Goal: Navigation & Orientation: Find specific page/section

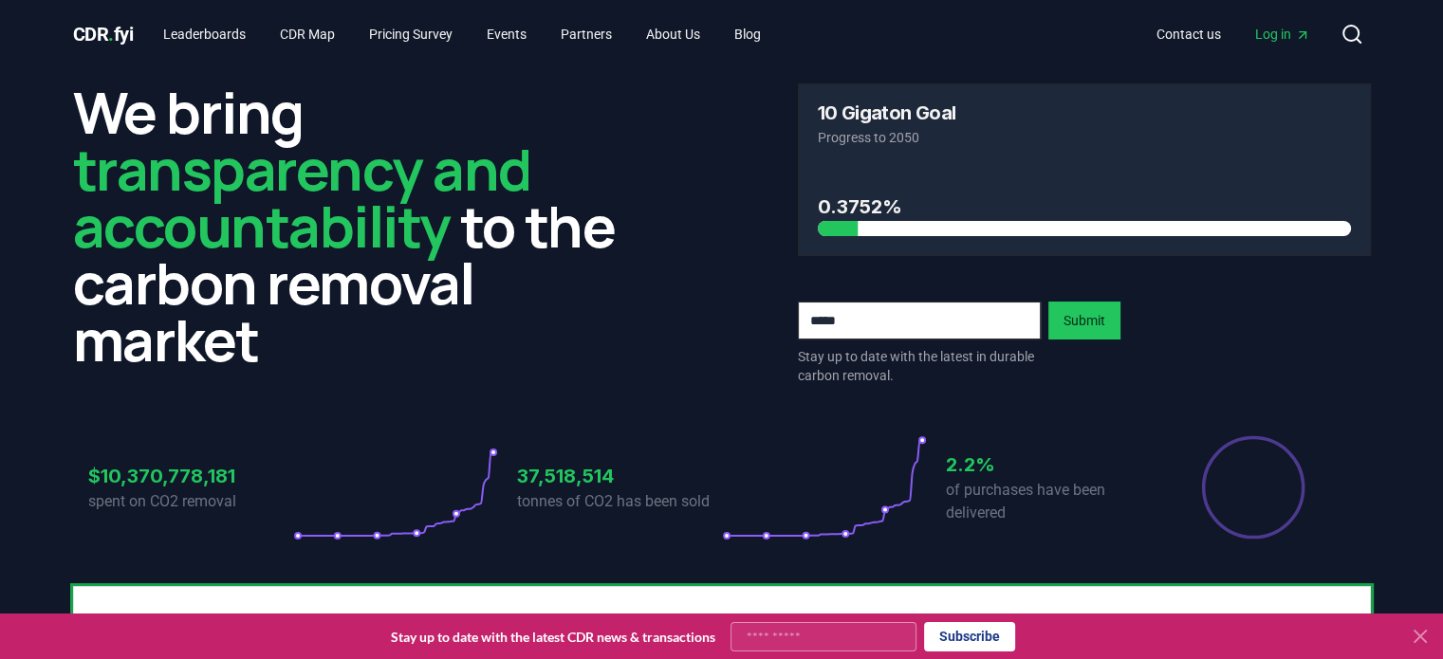
click at [1275, 37] on span "Log in" at bounding box center [1282, 34] width 55 height 19
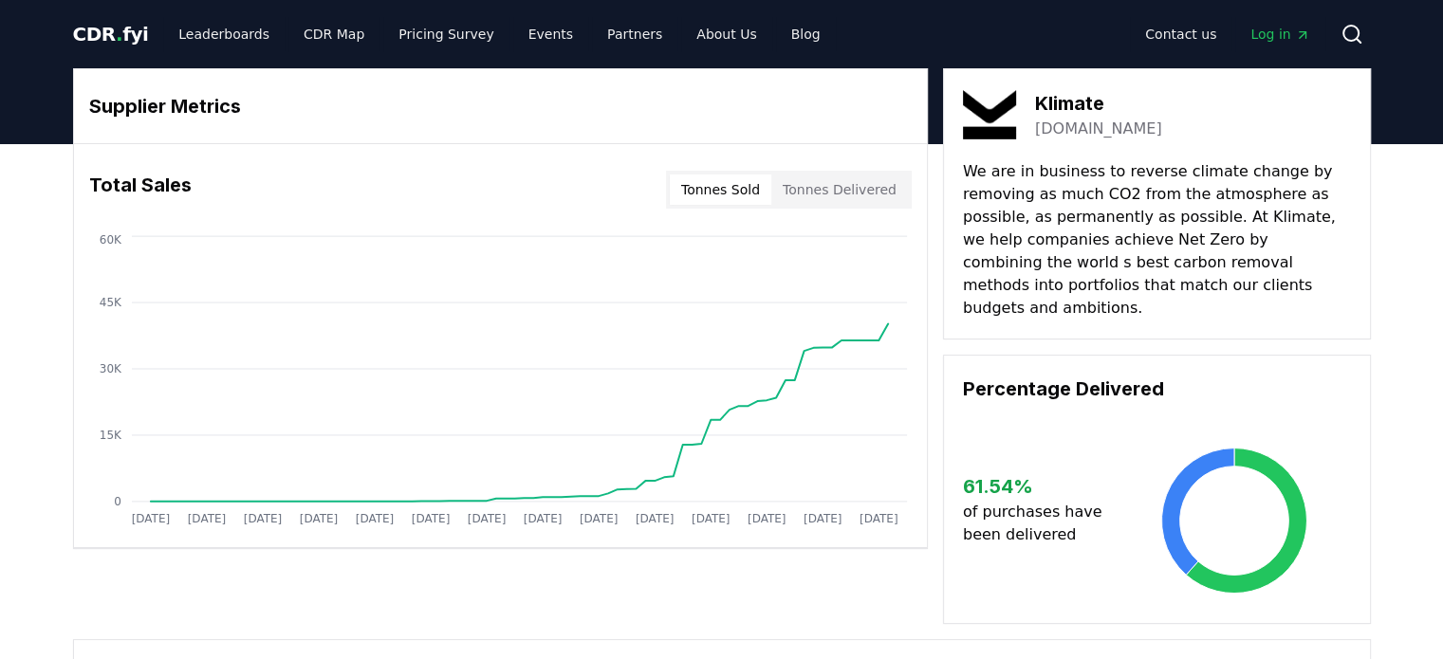
click at [717, 188] on button "Tonnes Sold" at bounding box center [721, 190] width 102 height 30
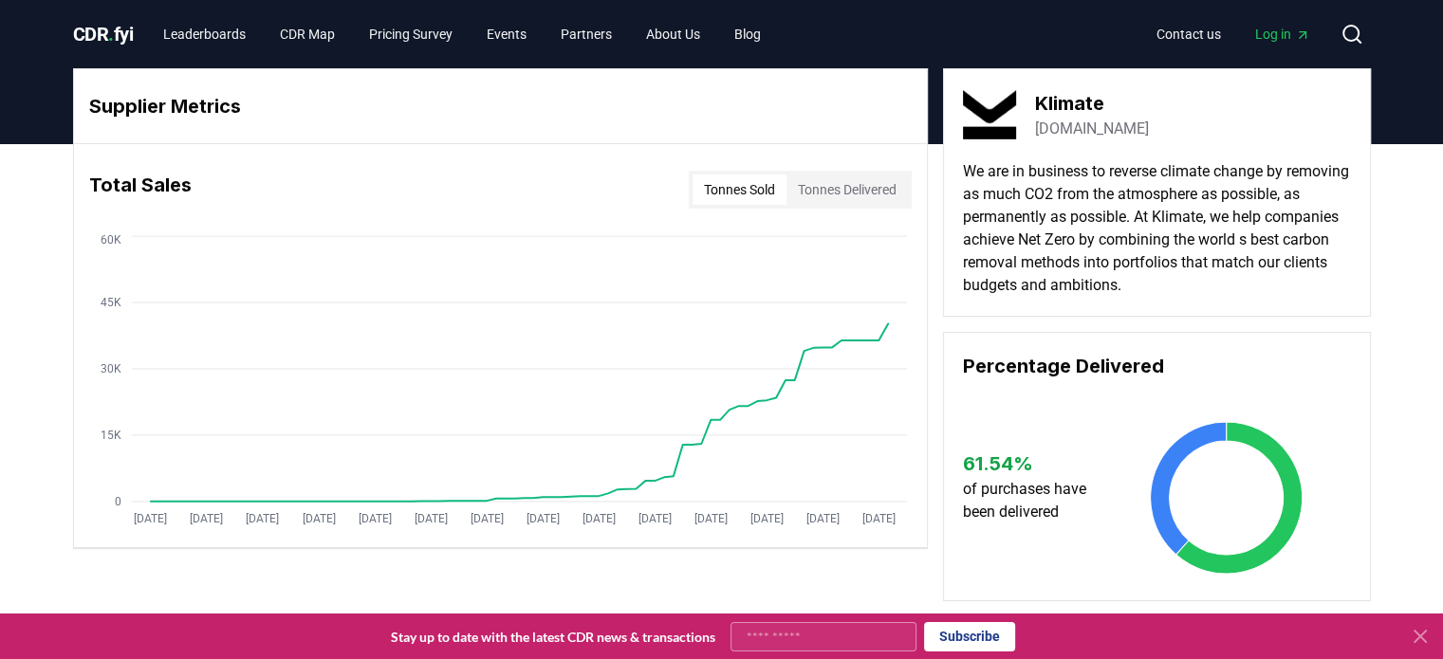
click at [857, 177] on button "Tonnes Delivered" at bounding box center [846, 190] width 121 height 30
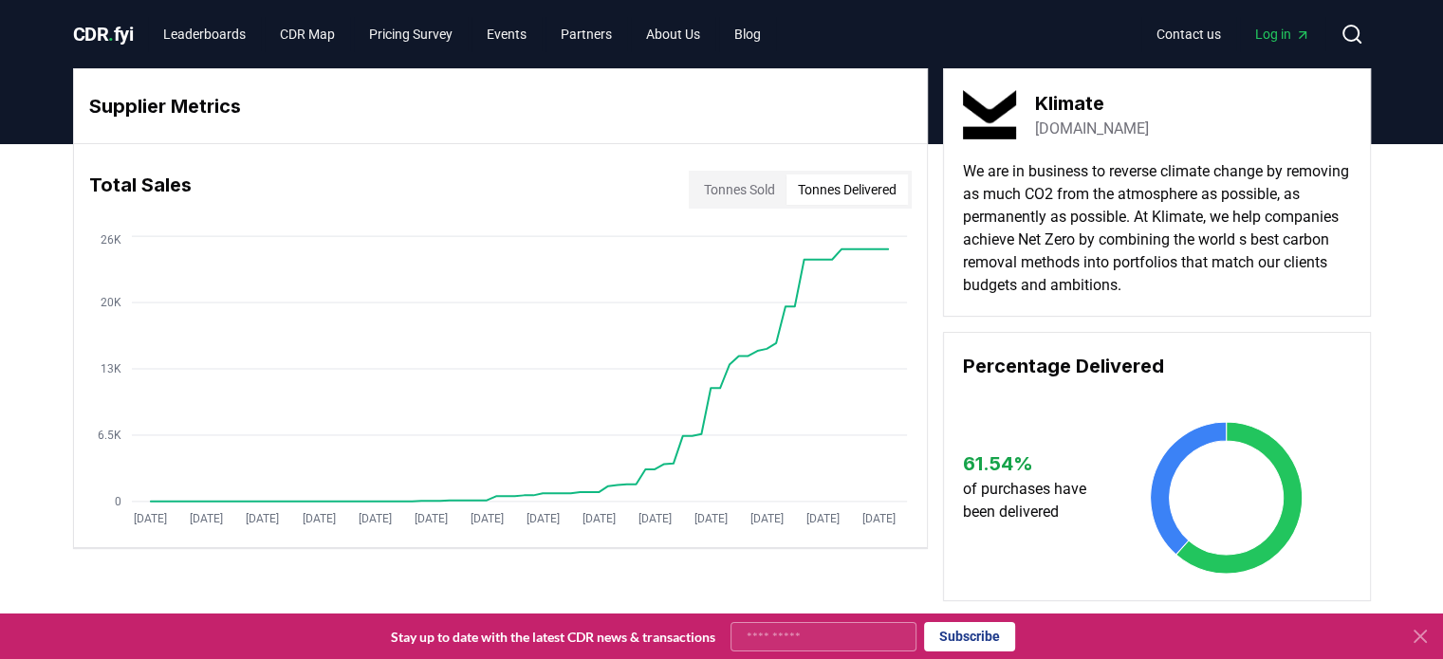
click at [739, 187] on button "Tonnes Sold" at bounding box center [740, 190] width 94 height 30
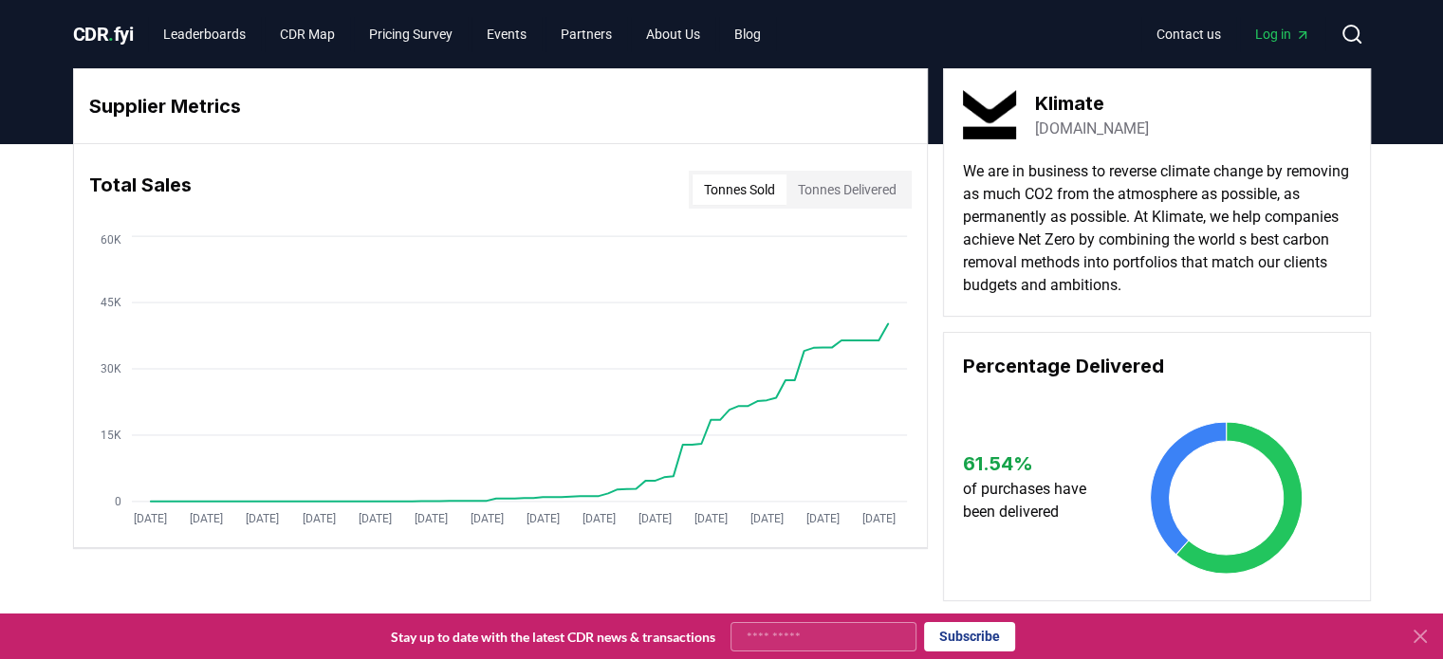
click at [824, 185] on button "Tonnes Delivered" at bounding box center [846, 190] width 121 height 30
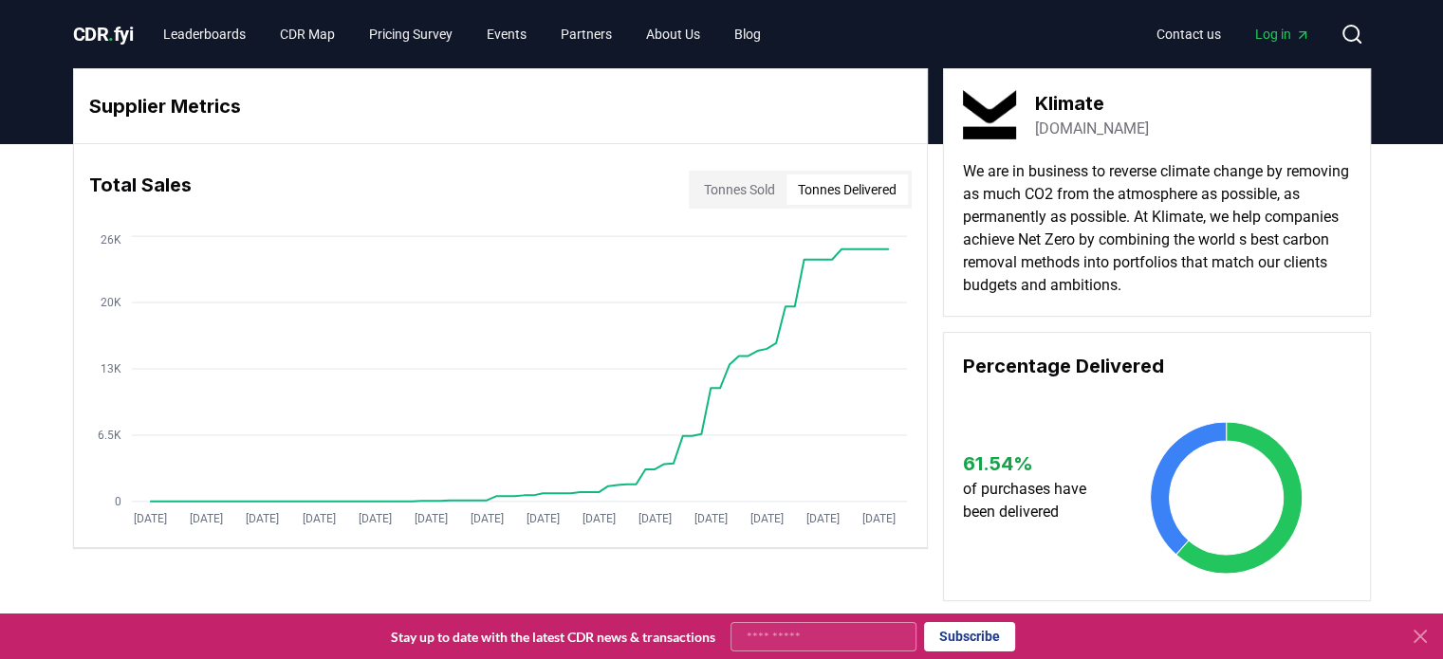
click at [731, 175] on button "Tonnes Sold" at bounding box center [740, 190] width 94 height 30
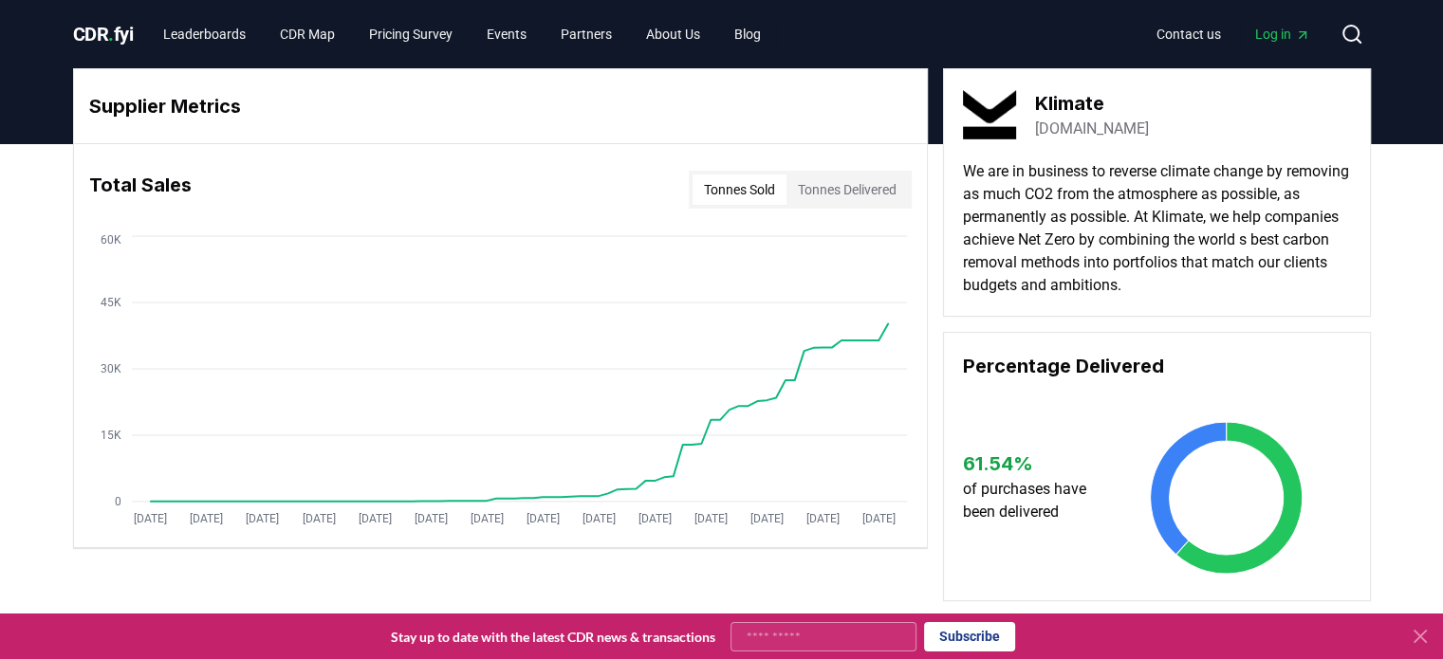
click at [843, 185] on button "Tonnes Delivered" at bounding box center [846, 190] width 121 height 30
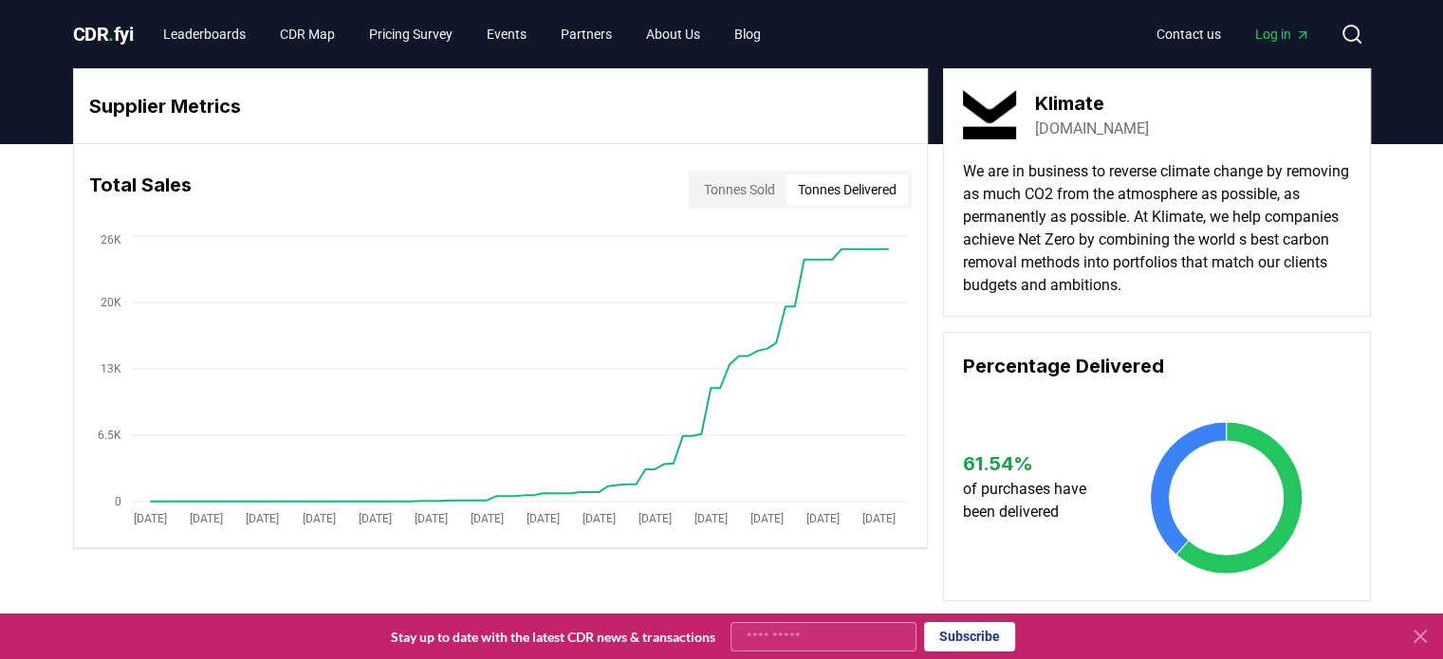
click at [733, 182] on button "Tonnes Sold" at bounding box center [740, 190] width 94 height 30
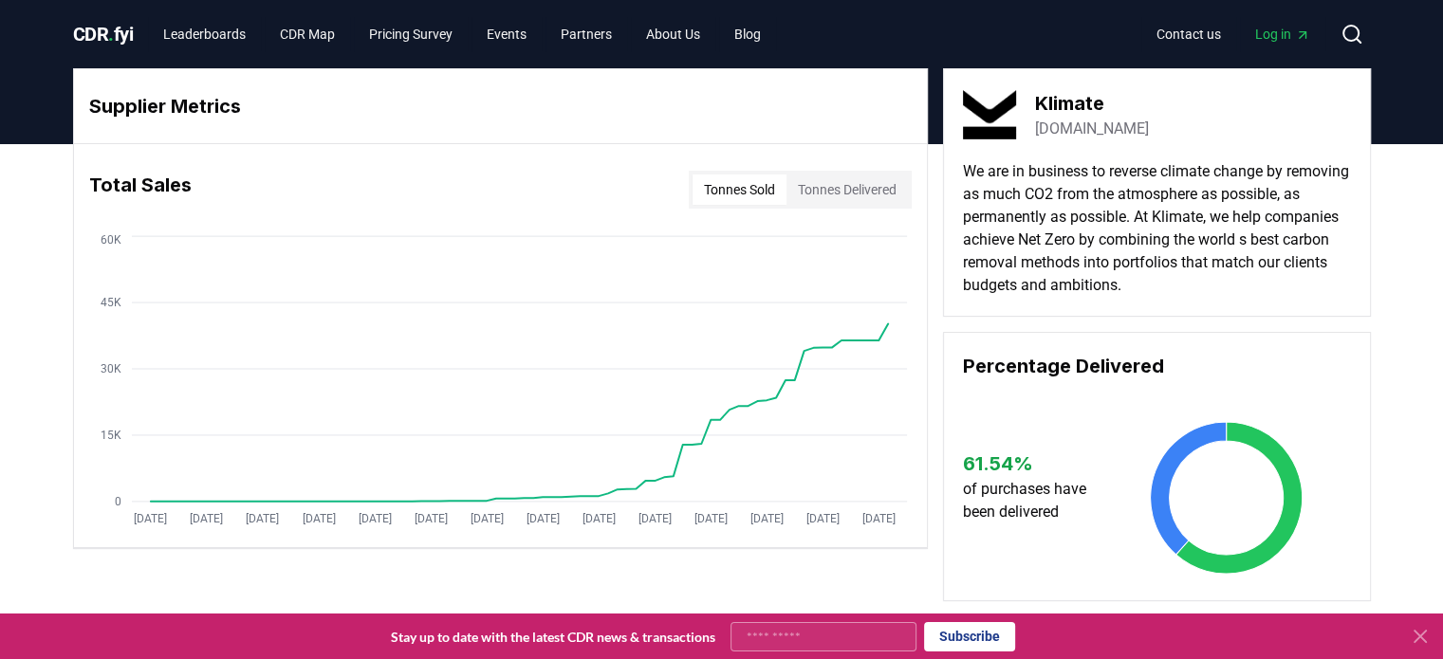
click at [817, 193] on button "Tonnes Delivered" at bounding box center [846, 190] width 121 height 30
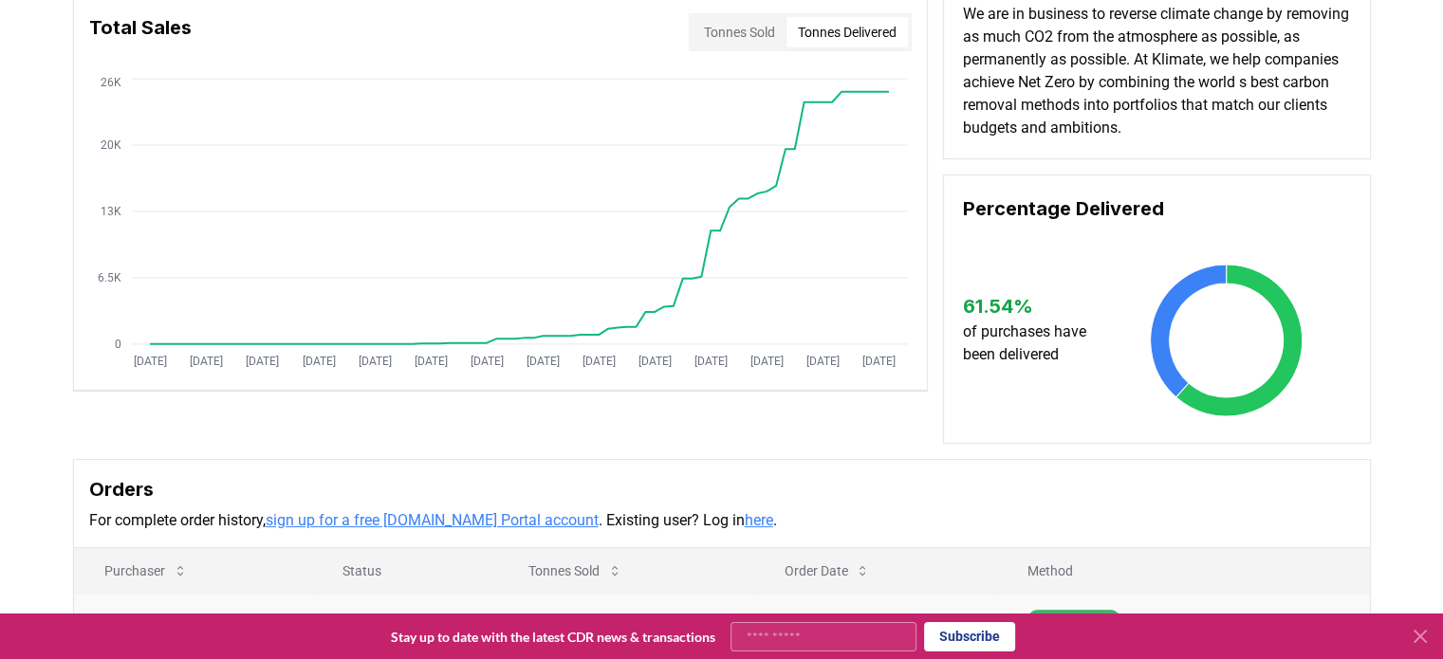
scroll to position [152, 0]
